Goal: Task Accomplishment & Management: Use online tool/utility

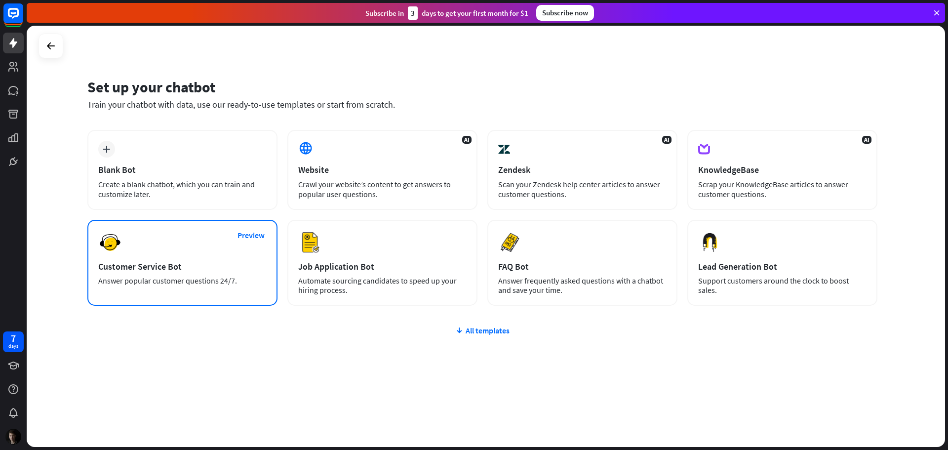
click at [187, 256] on div "Preview Customer Service Bot Answer popular customer questions 24/7." at bounding box center [182, 263] width 190 height 86
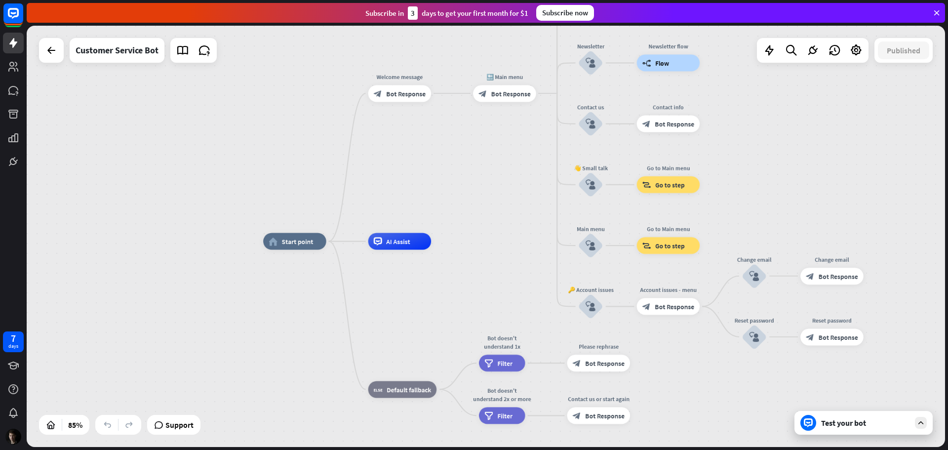
click at [859, 424] on div "Test your bot" at bounding box center [865, 423] width 89 height 10
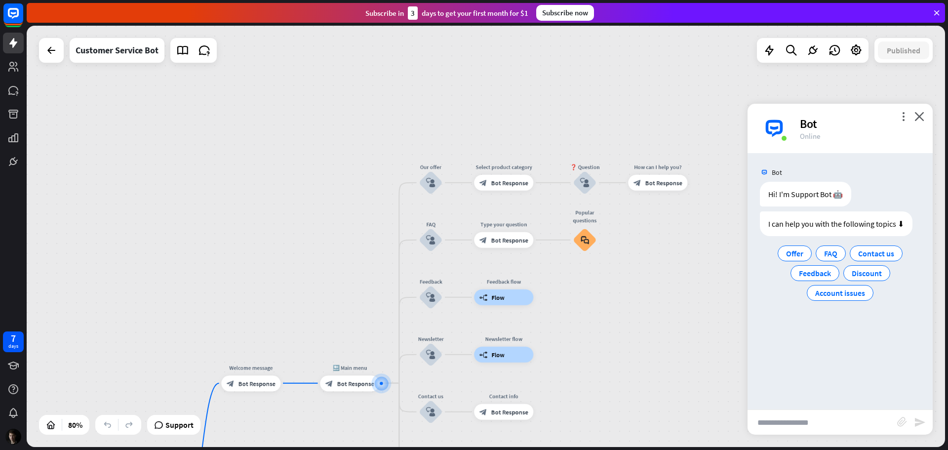
drag, startPoint x: 350, startPoint y: 78, endPoint x: 355, endPoint y: 325, distance: 246.8
click at [355, 325] on div "home_2 Start point Welcome message block_bot_response Bot Response 🔙 Main menu …" at bounding box center [486, 236] width 918 height 421
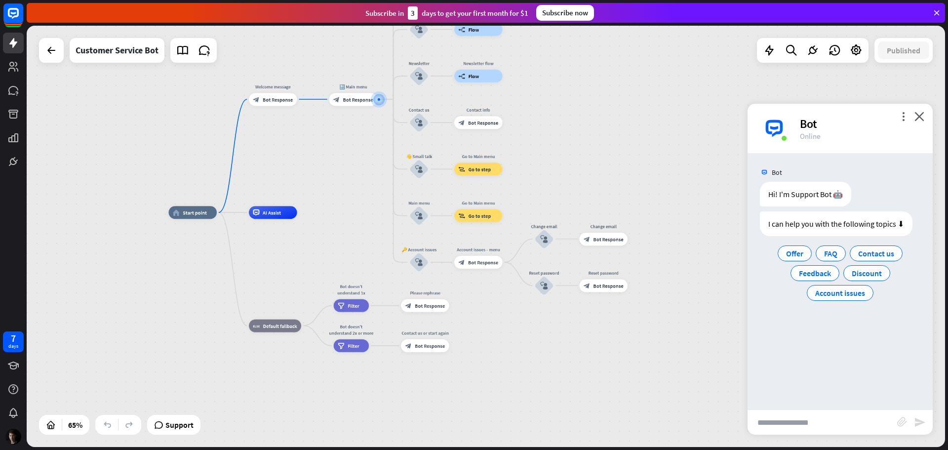
drag, startPoint x: 299, startPoint y: 238, endPoint x: 358, endPoint y: -4, distance: 250.0
click at [358, 0] on html "7 days close Product Help First steps Get started with ChatBot Help Center Foll…" at bounding box center [474, 225] width 948 height 450
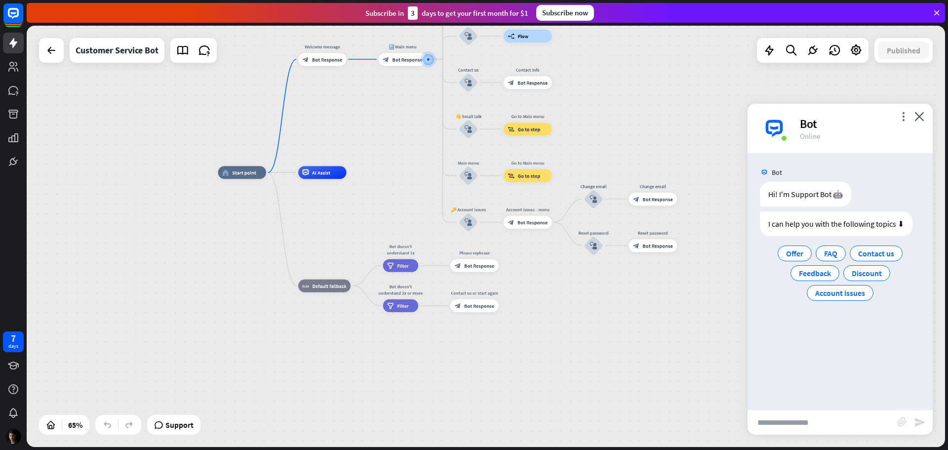
drag, startPoint x: 302, startPoint y: 233, endPoint x: 396, endPoint y: 289, distance: 109.4
click at [397, 288] on div "home_2 Start point Welcome message block_bot_response Bot Response 🔙 Main menu …" at bounding box center [516, 308] width 597 height 273
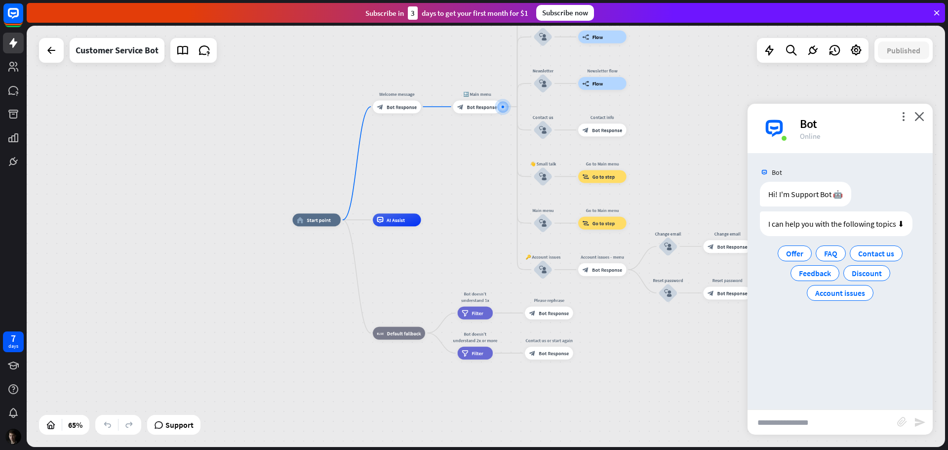
click at [248, 195] on div "home_2 Start point Welcome message block_bot_response Bot Response 🔙 Main menu …" at bounding box center [486, 236] width 918 height 421
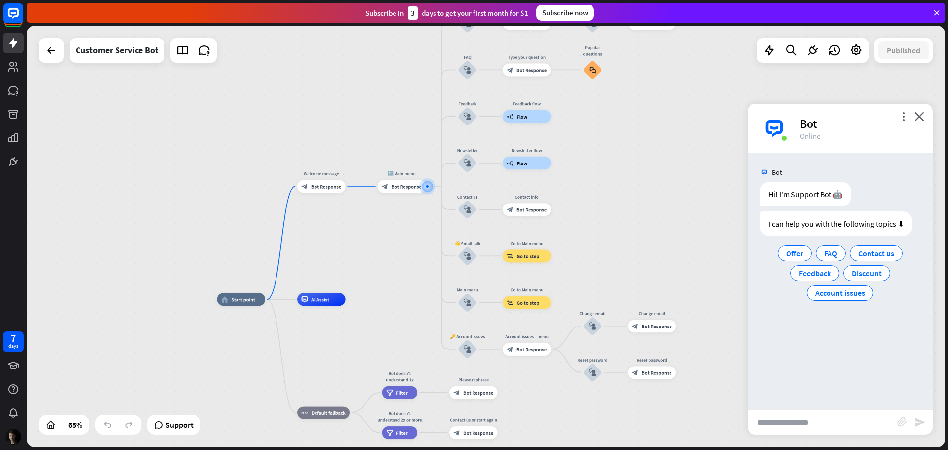
drag, startPoint x: 357, startPoint y: 104, endPoint x: 297, endPoint y: 127, distance: 64.7
click at [297, 127] on div "home_2 Start point Welcome message block_bot_response Bot Response 🔙 Main menu …" at bounding box center [486, 236] width 918 height 421
drag, startPoint x: 306, startPoint y: 115, endPoint x: 280, endPoint y: 108, distance: 26.1
click at [281, 109] on div "home_2 Start point Welcome message block_bot_response Bot Response 🔙 Main menu …" at bounding box center [486, 236] width 918 height 421
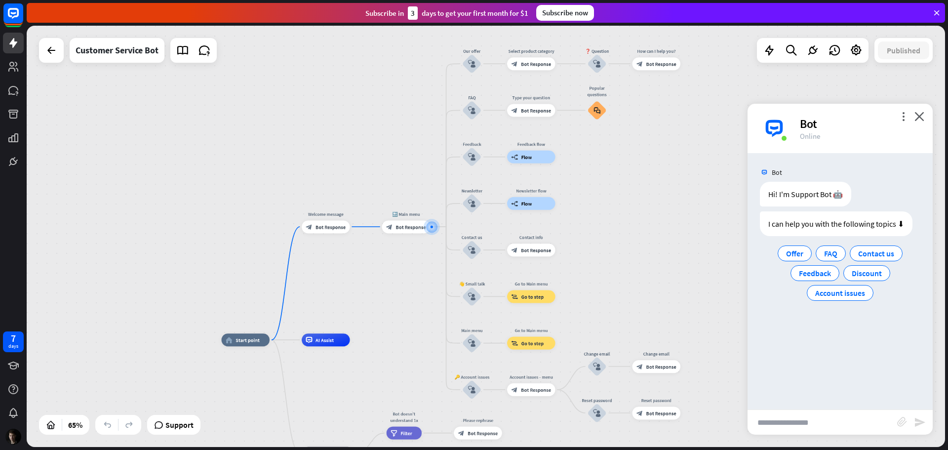
drag, startPoint x: 291, startPoint y: 112, endPoint x: 349, endPoint y: 164, distance: 78.7
click at [349, 164] on div "home_2 Start point Welcome message block_bot_response Bot Response 🔙 Main menu …" at bounding box center [486, 236] width 918 height 421
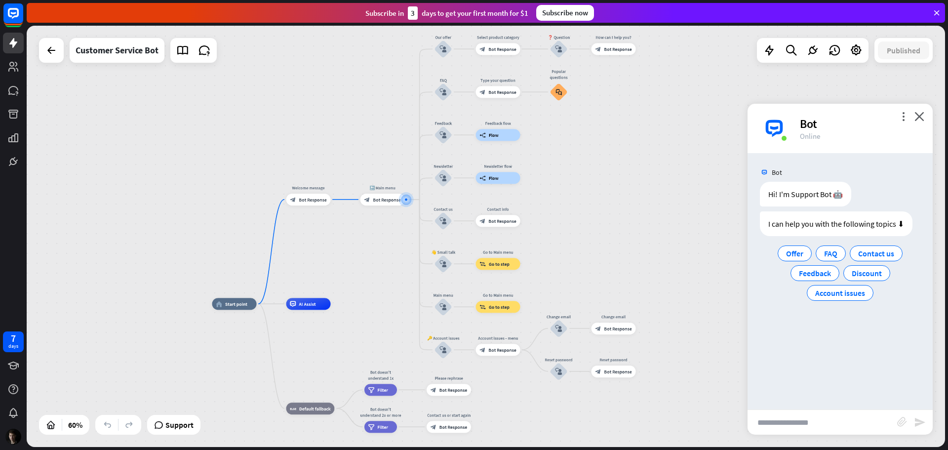
drag, startPoint x: 341, startPoint y: 267, endPoint x: 361, endPoint y: 259, distance: 21.5
click at [361, 259] on div "home_2 Start point Welcome message block_bot_response Bot Response 🔙 Main menu …" at bounding box center [486, 236] width 918 height 421
click at [936, 12] on icon at bounding box center [936, 12] width 9 height 9
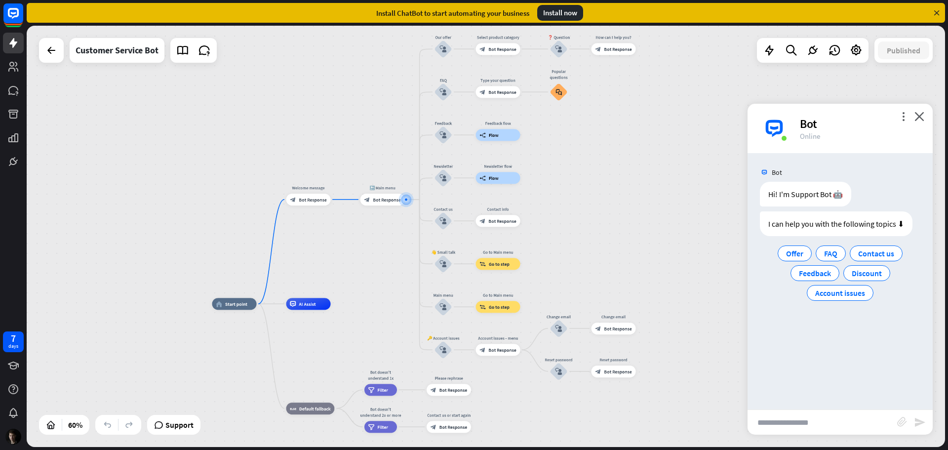
click at [940, 12] on icon at bounding box center [936, 12] width 9 height 9
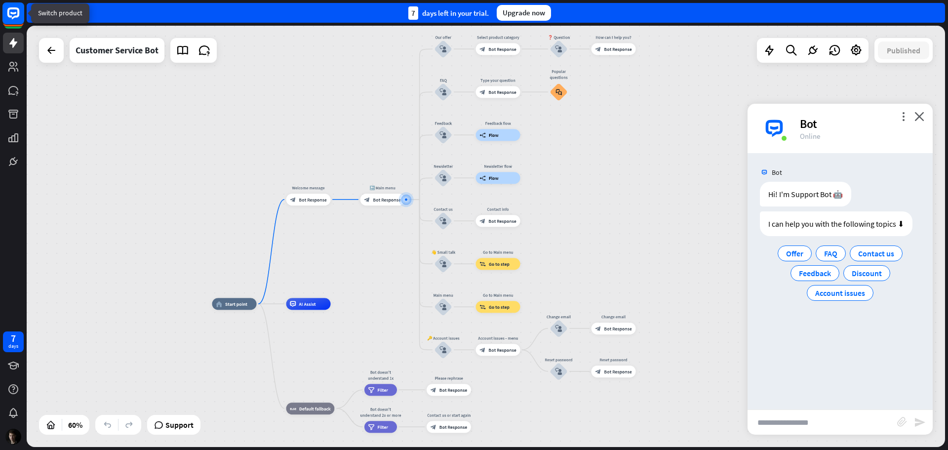
click at [8, 13] on icon at bounding box center [13, 13] width 12 height 12
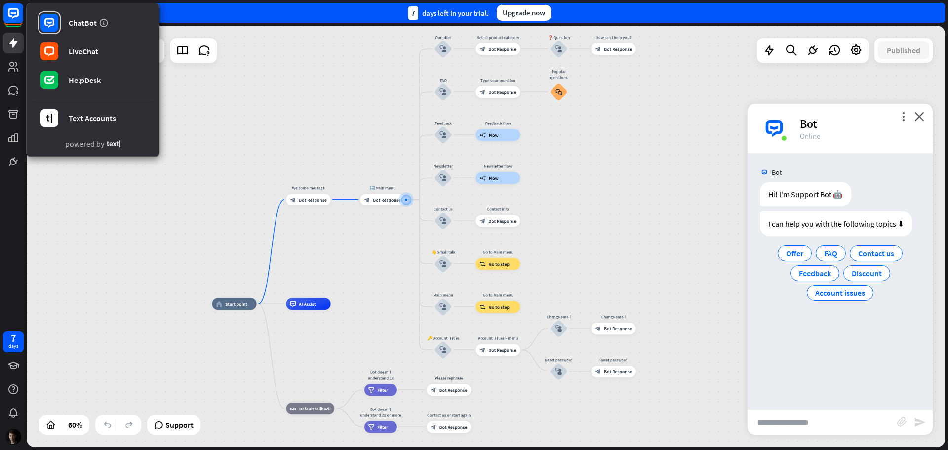
click at [291, 22] on div "7 days left in your trial. Upgrade now" at bounding box center [486, 13] width 918 height 20
